Goal: Information Seeking & Learning: Learn about a topic

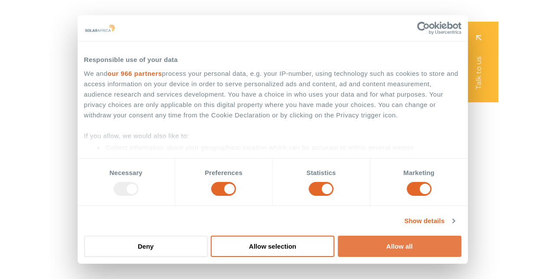
click at [392, 246] on button "Allow all" at bounding box center [399, 246] width 123 height 21
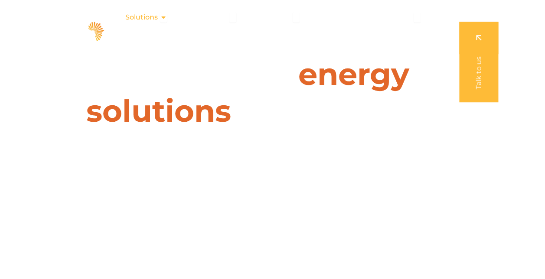
click at [151, 16] on span "Solutions" at bounding box center [141, 17] width 32 height 10
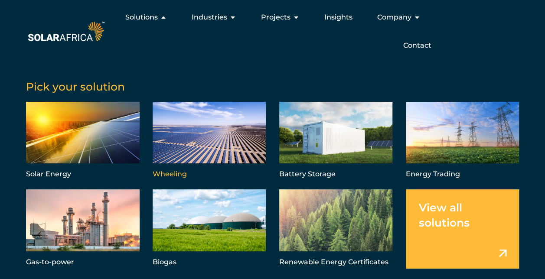
click at [163, 172] on link "Menu" at bounding box center [210, 141] width 114 height 79
click at [413, 46] on span "Contact" at bounding box center [417, 45] width 28 height 10
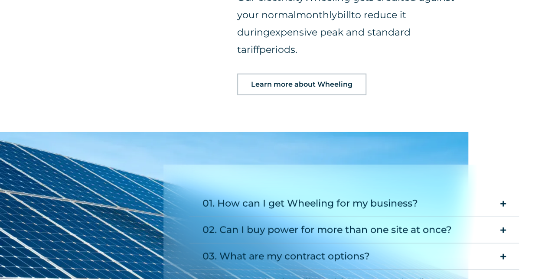
scroll to position [1040, 0]
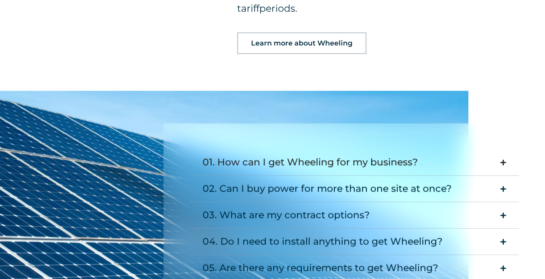
click at [284, 154] on div "01. How can I get Wheeling for my business?" at bounding box center [309, 162] width 215 height 17
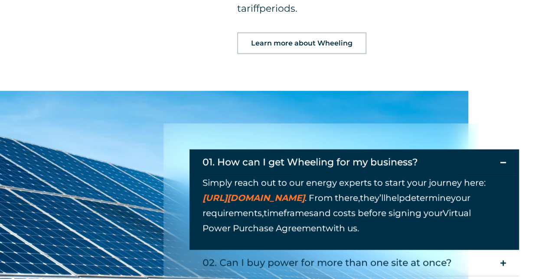
click at [492, 123] on div "01. How can I get Wheeling for my business? Simply reach out to our energy expe…" at bounding box center [353, 252] width 381 height 258
click at [502, 159] on icon "Accordion. Open links with Enter or Space, close with Escape, and navigate with…" at bounding box center [503, 162] width 6 height 6
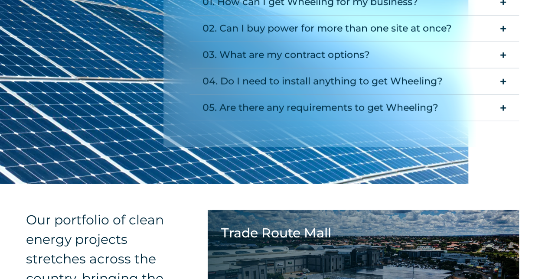
scroll to position [1300, 0]
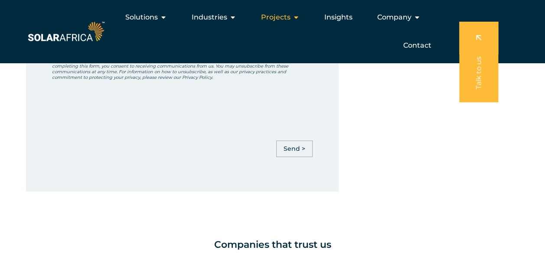
scroll to position [433, 0]
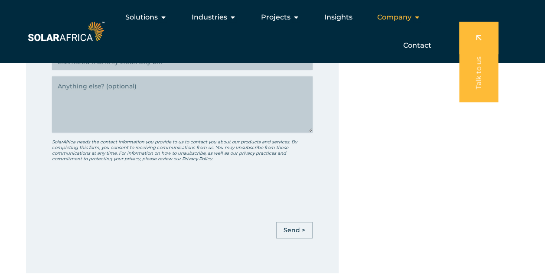
click at [391, 19] on span "Company" at bounding box center [394, 17] width 34 height 10
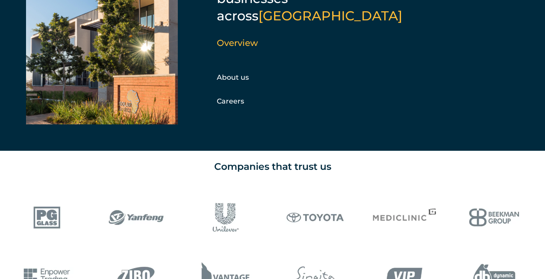
scroll to position [607, 0]
